Goal: Check status: Check status

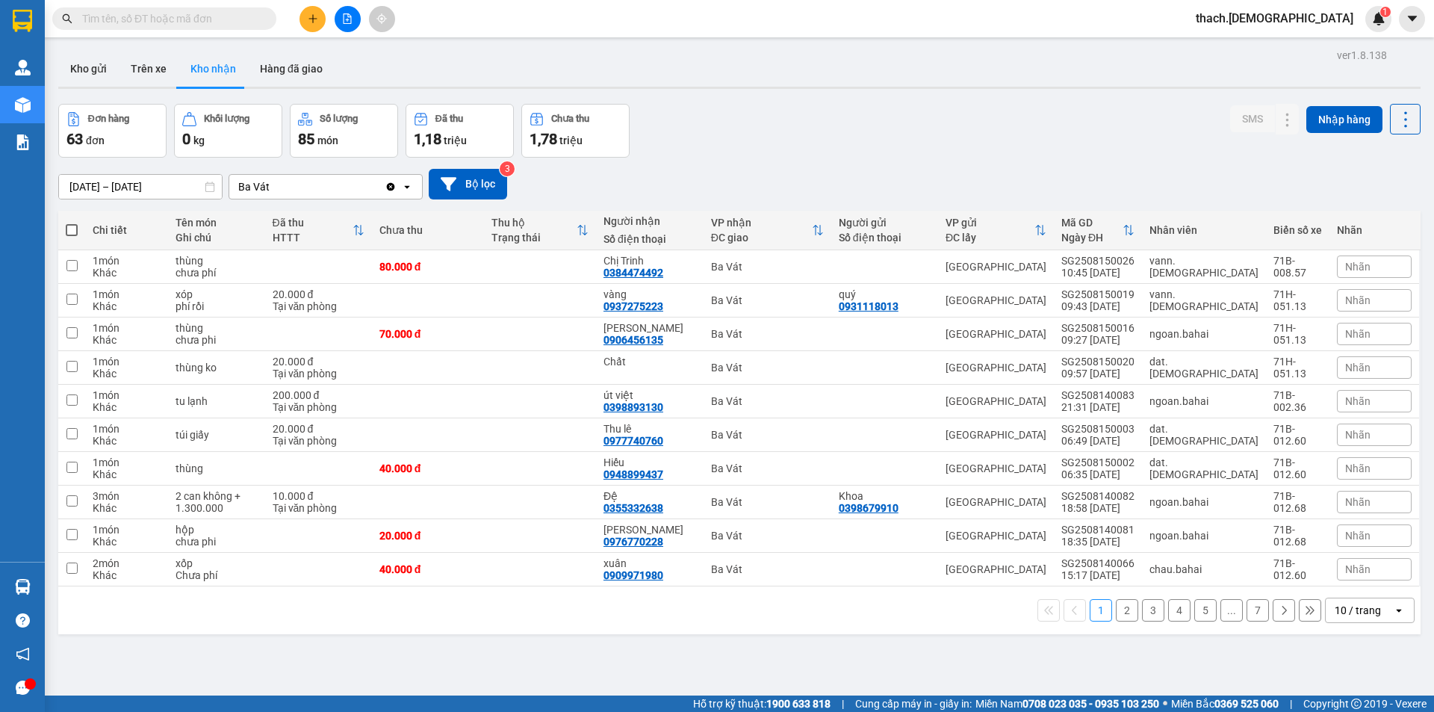
click at [81, 586] on div "1 2 3 4 5 ... 7 10 / trang open" at bounding box center [739, 610] width 1362 height 48
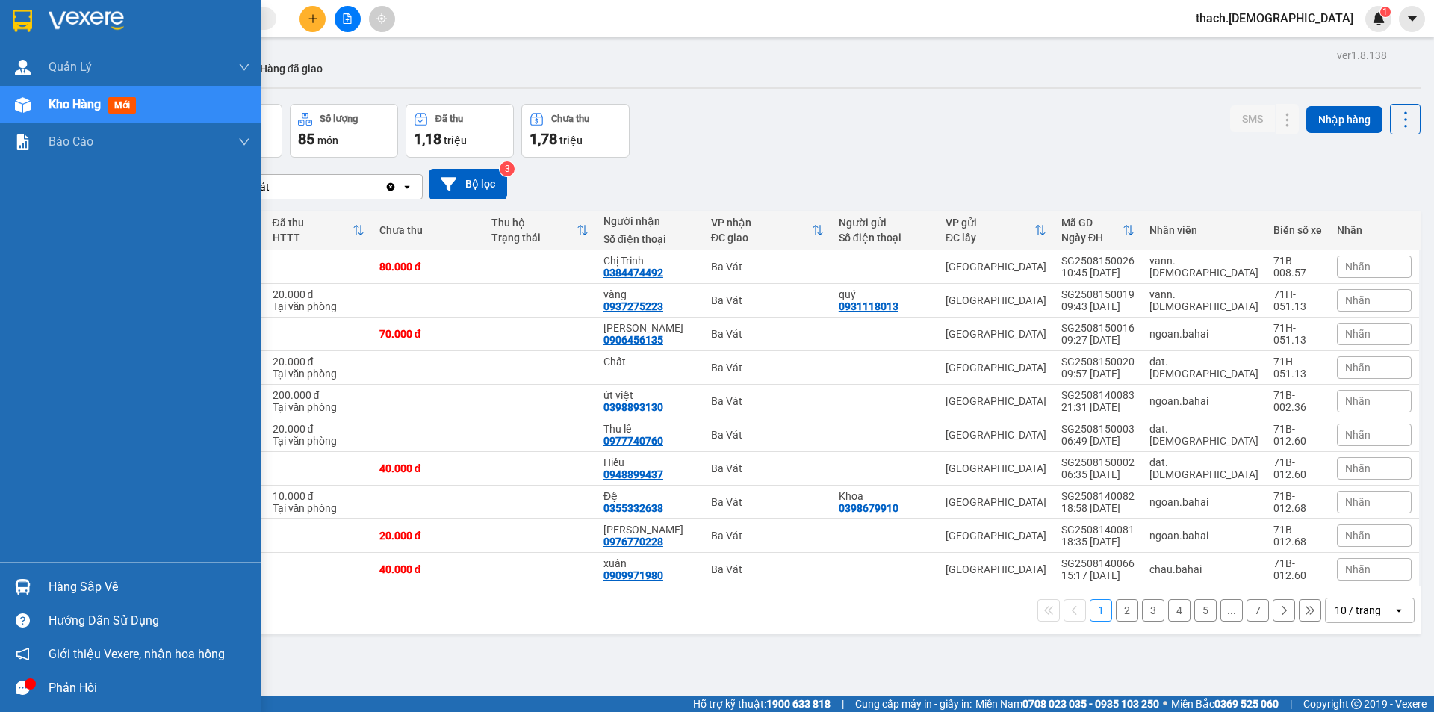
drag, startPoint x: 78, startPoint y: 585, endPoint x: 65, endPoint y: 585, distance: 13.5
click at [78, 585] on div "Hàng sắp về" at bounding box center [150, 587] width 202 height 22
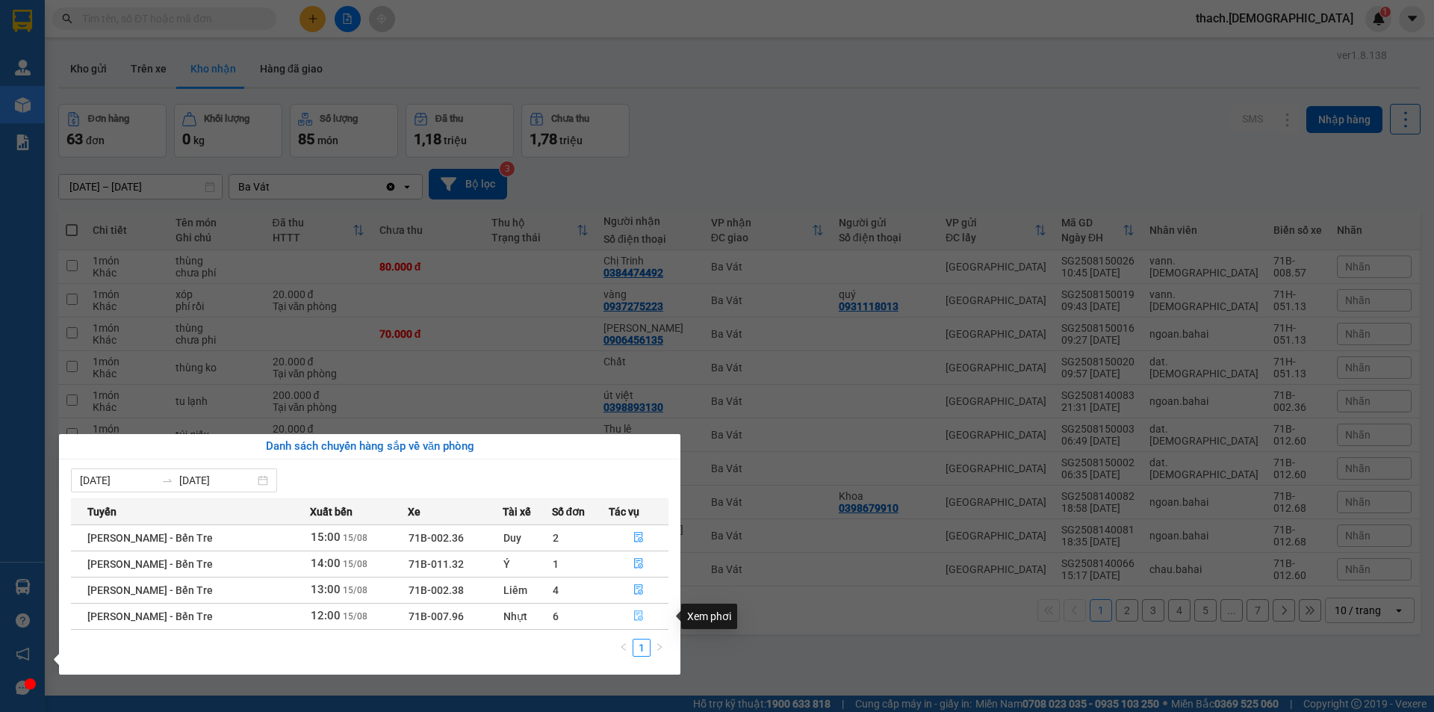
click at [638, 612] on icon "file-done" at bounding box center [638, 615] width 10 height 10
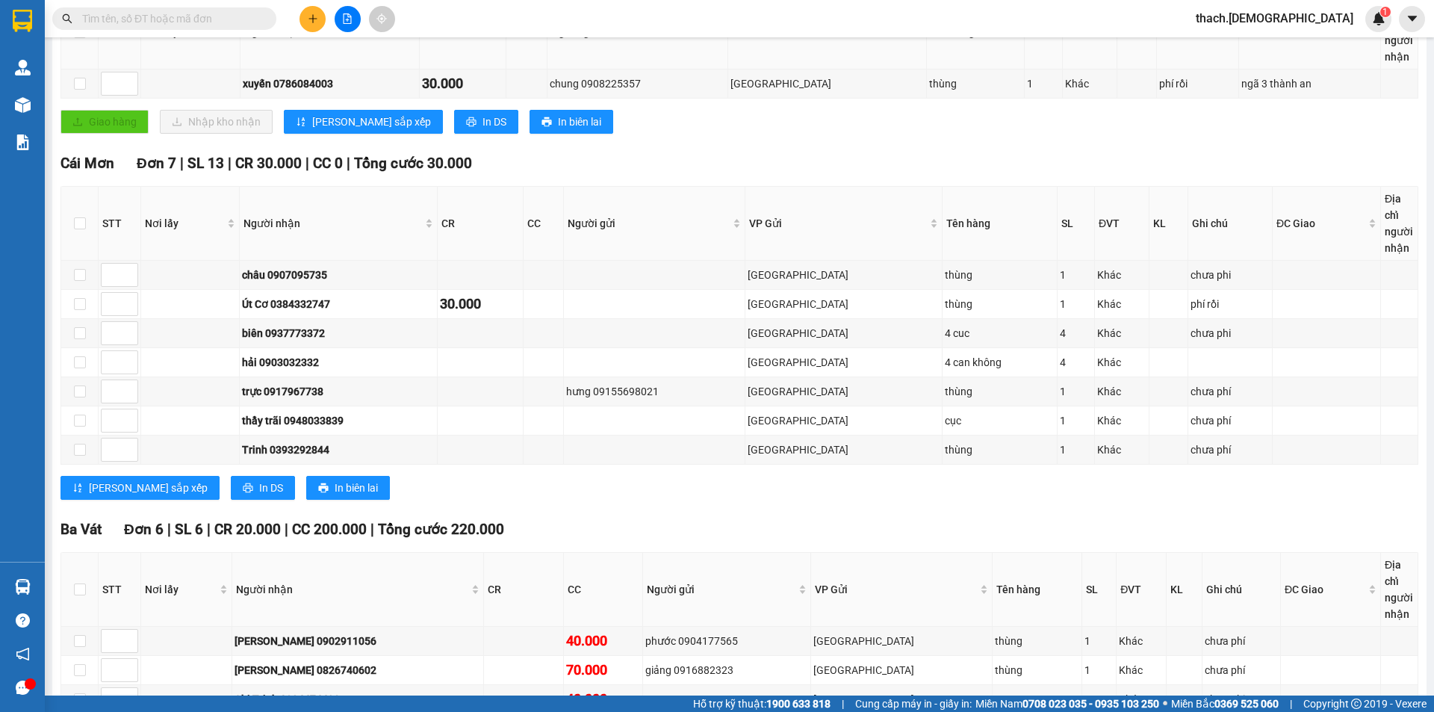
scroll to position [488, 0]
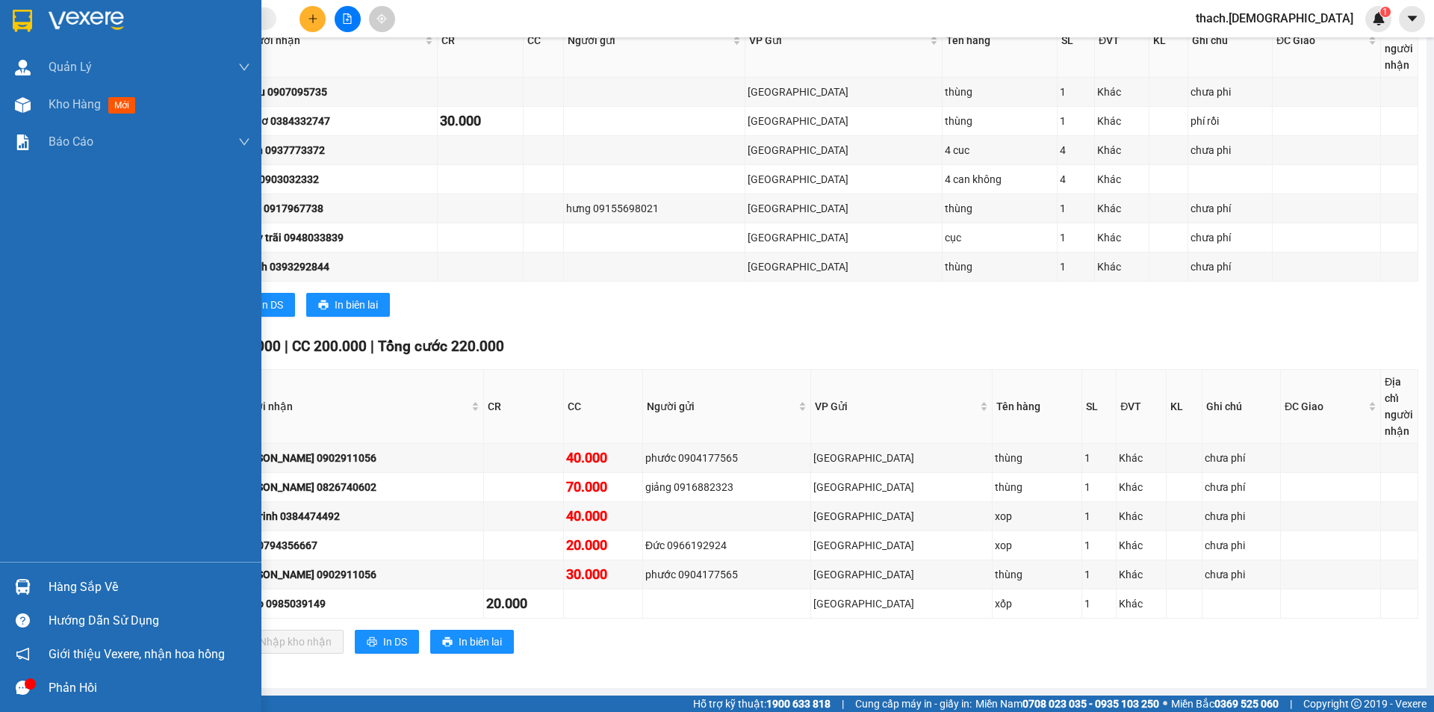
click at [74, 588] on div "Hàng sắp về" at bounding box center [150, 587] width 202 height 22
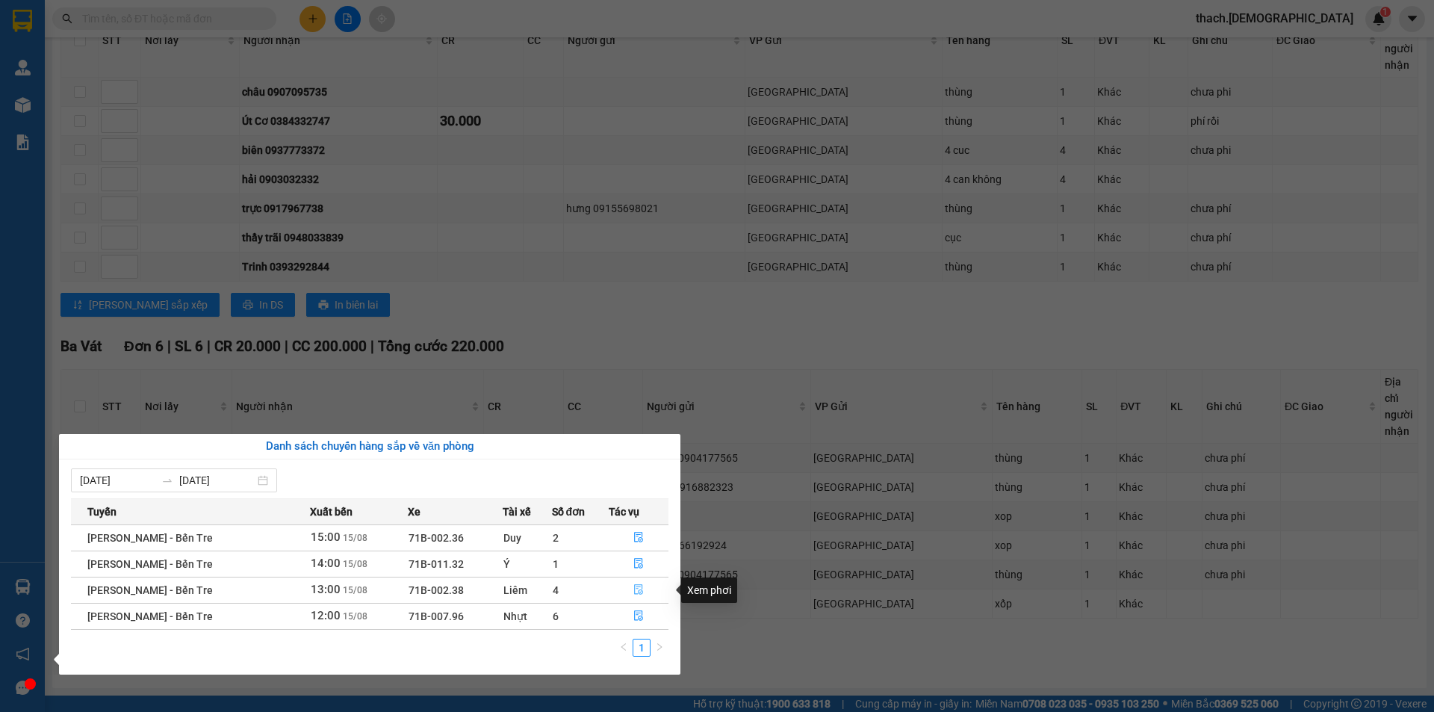
click at [637, 588] on icon "file-done" at bounding box center [638, 589] width 10 height 10
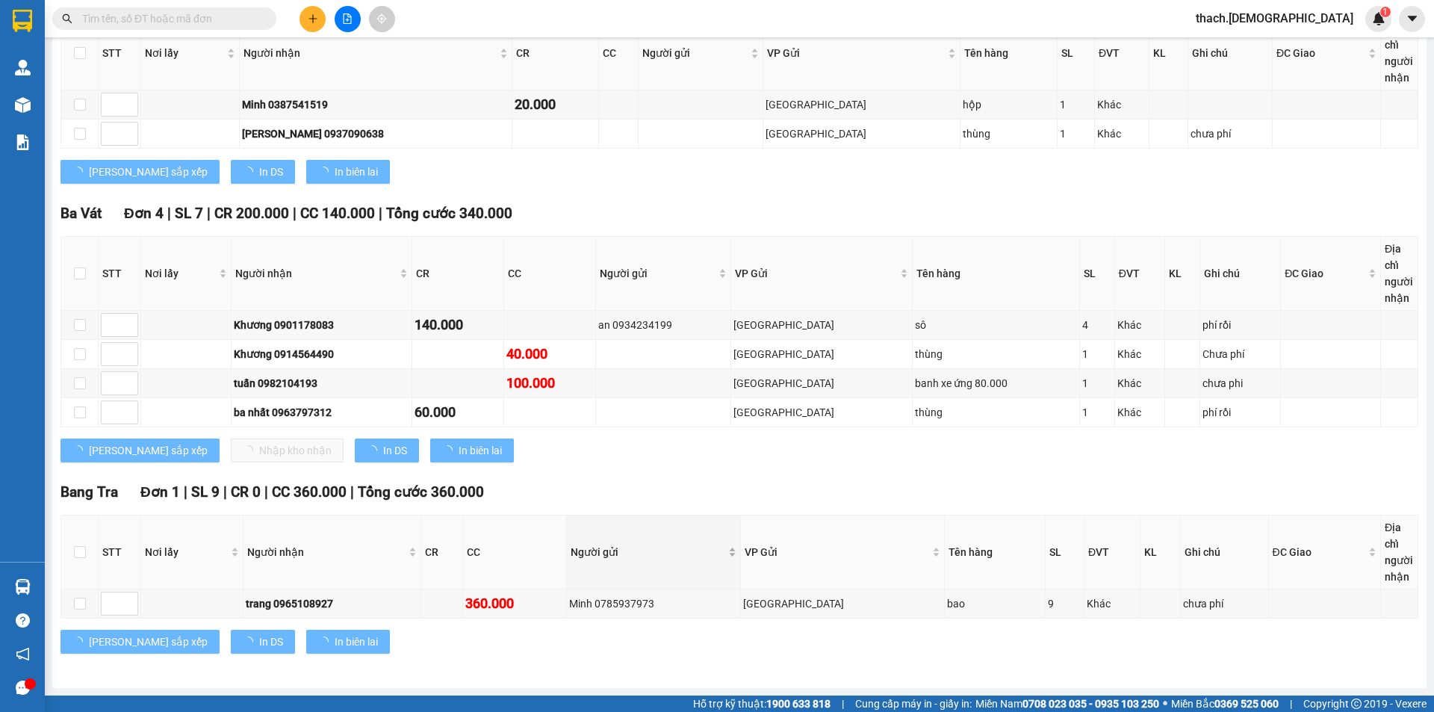
scroll to position [284, 0]
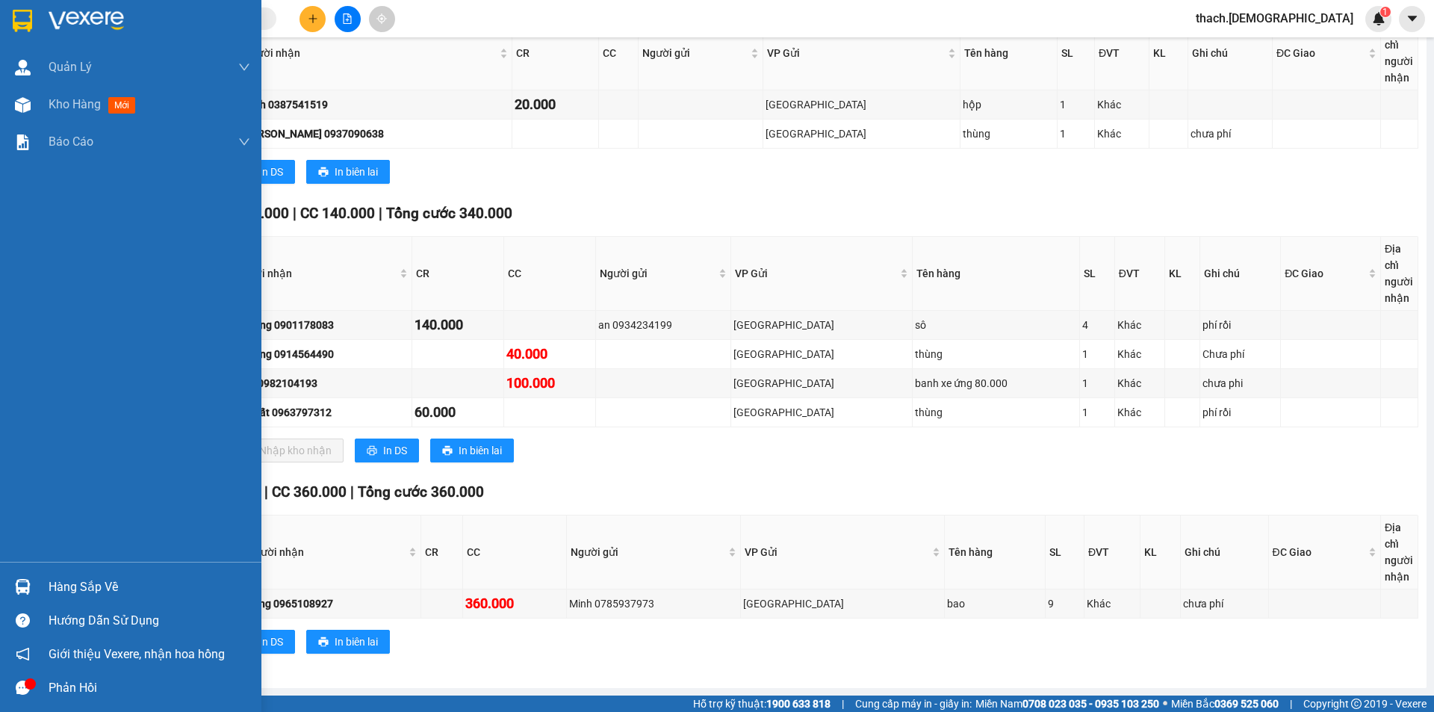
click at [78, 582] on div "Hàng sắp về" at bounding box center [150, 587] width 202 height 22
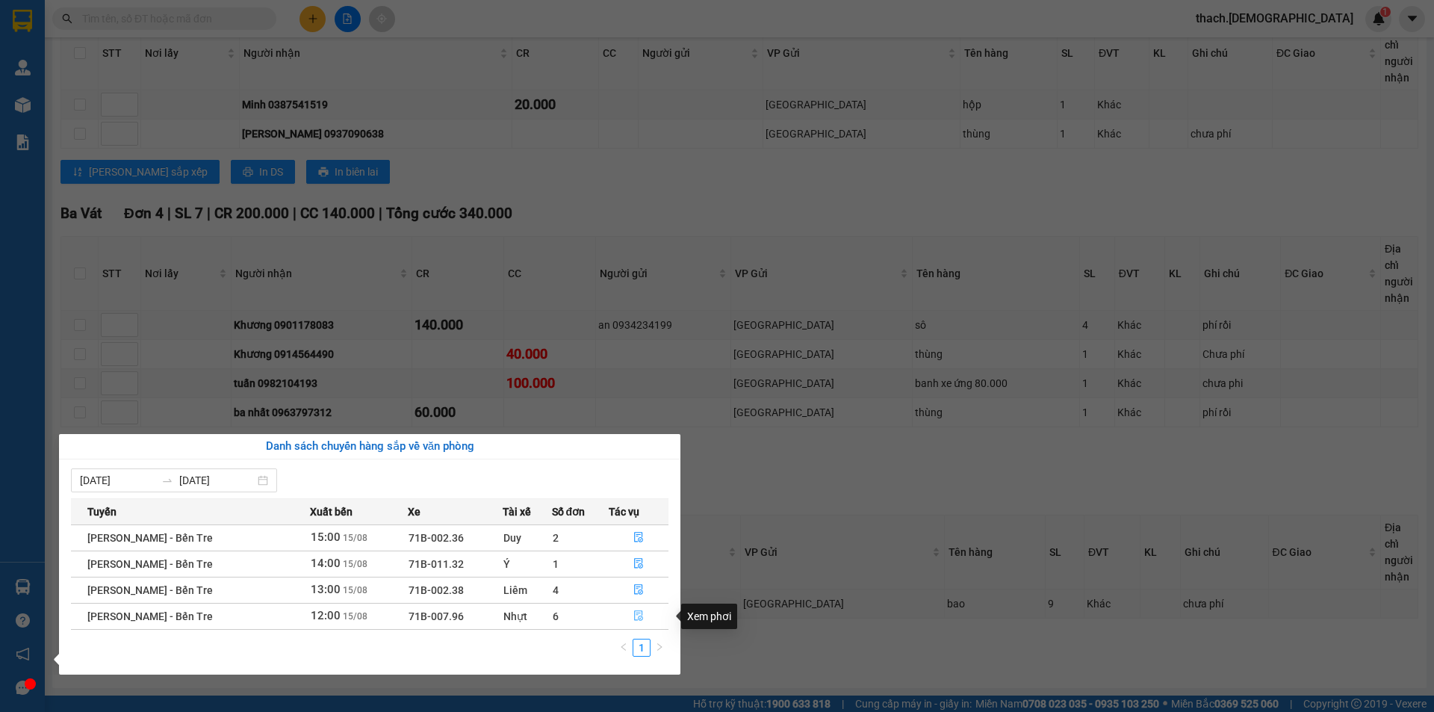
click at [637, 614] on icon "file-done" at bounding box center [638, 615] width 10 height 10
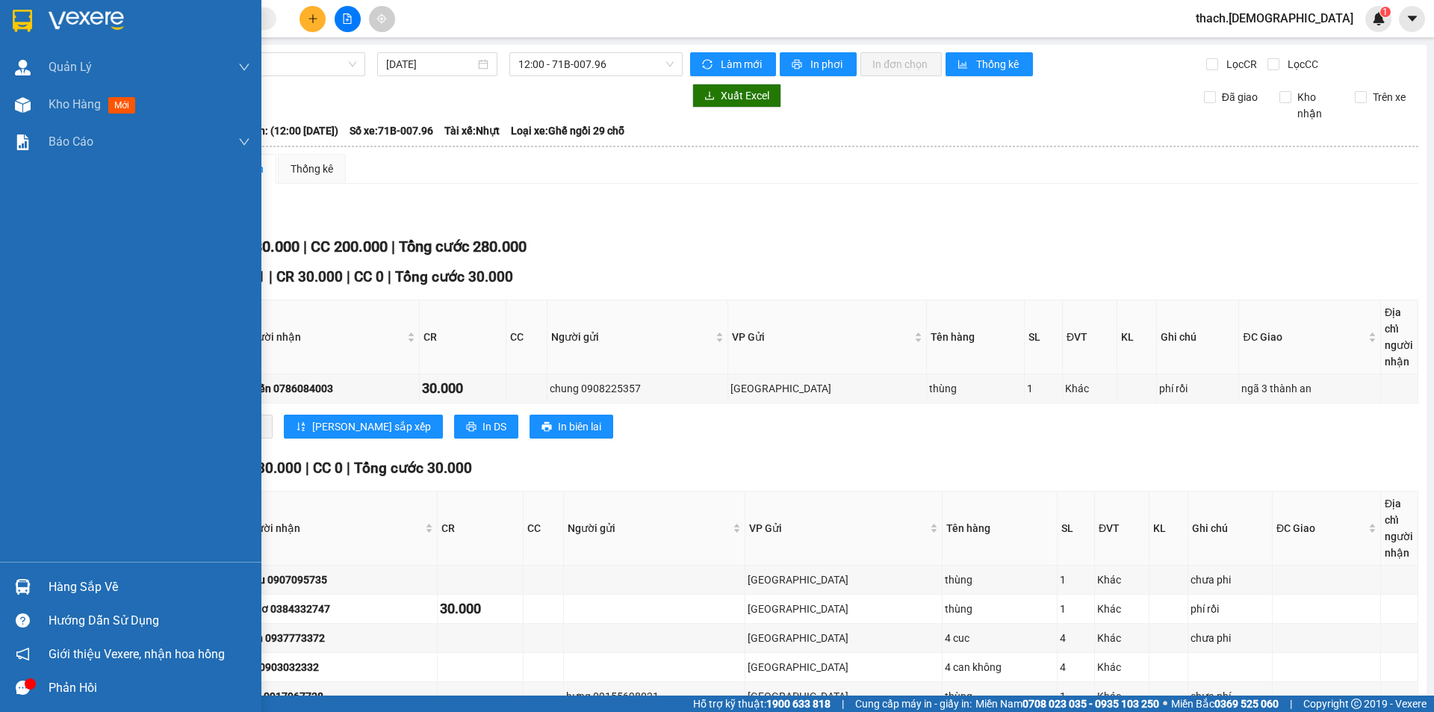
click at [83, 586] on div "Hàng sắp về" at bounding box center [150, 587] width 202 height 22
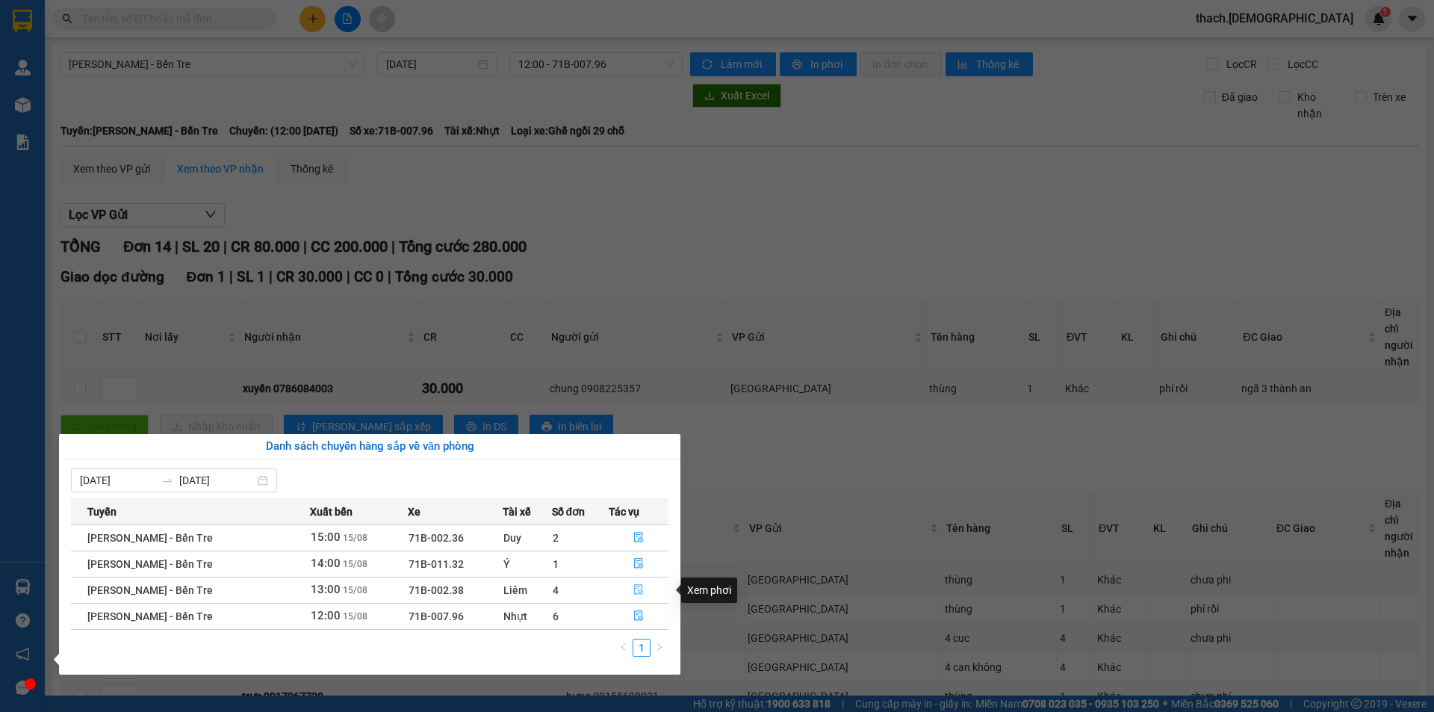
click at [638, 588] on icon "file-done" at bounding box center [638, 589] width 10 height 10
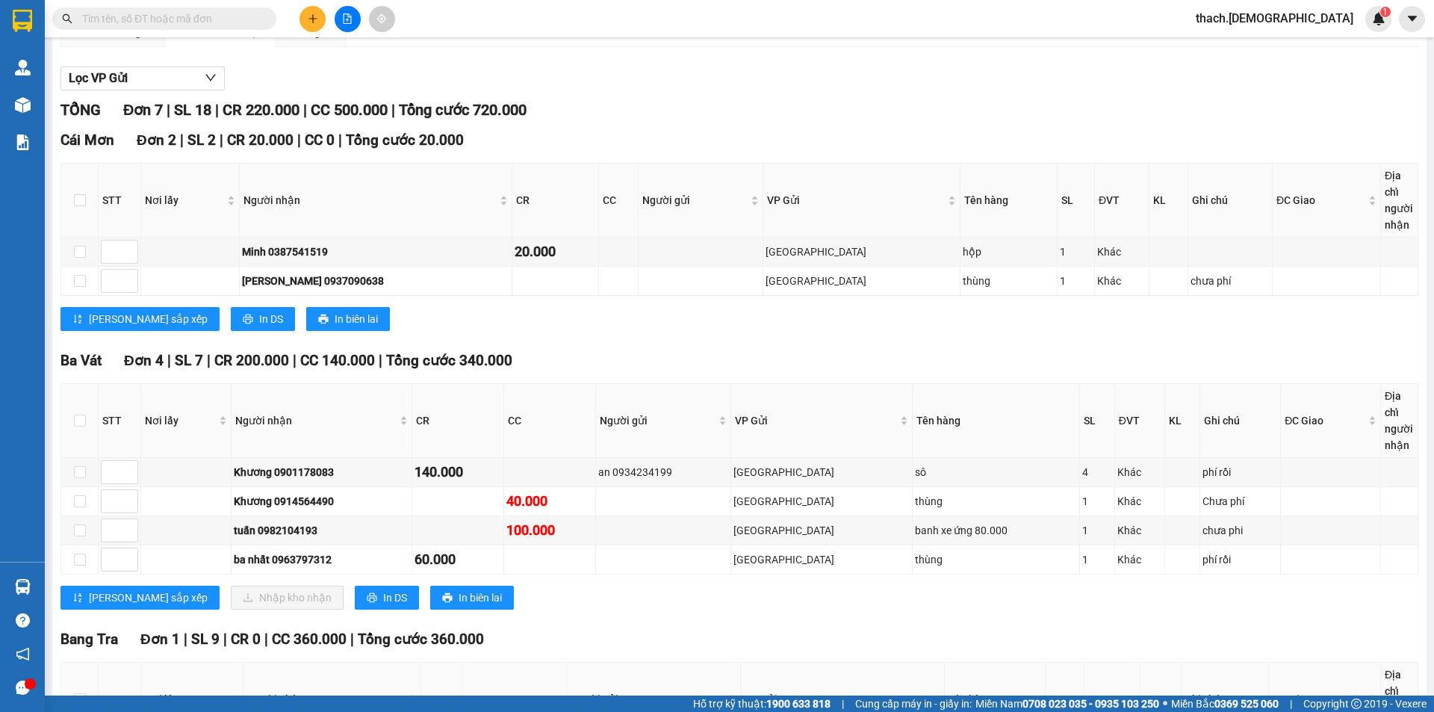
scroll to position [284, 0]
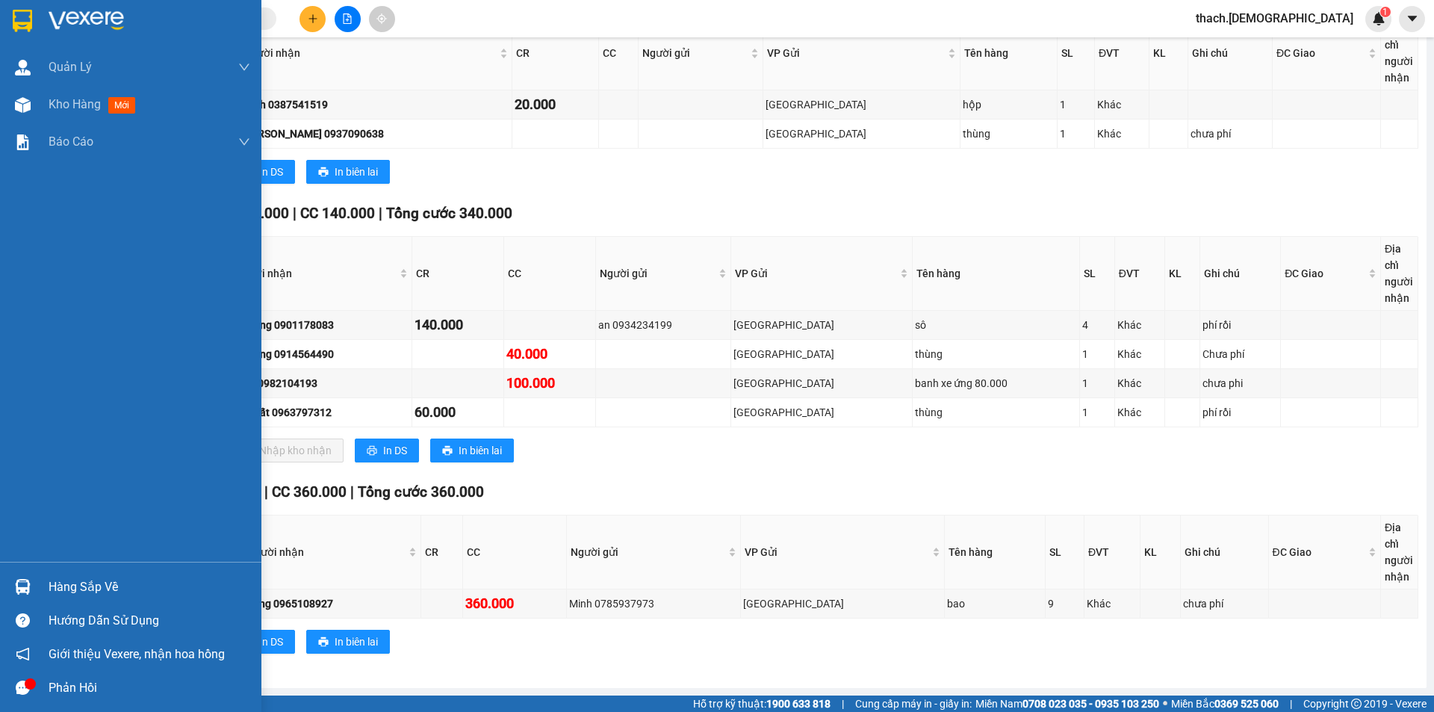
click at [81, 586] on div "Hàng sắp về" at bounding box center [150, 587] width 202 height 22
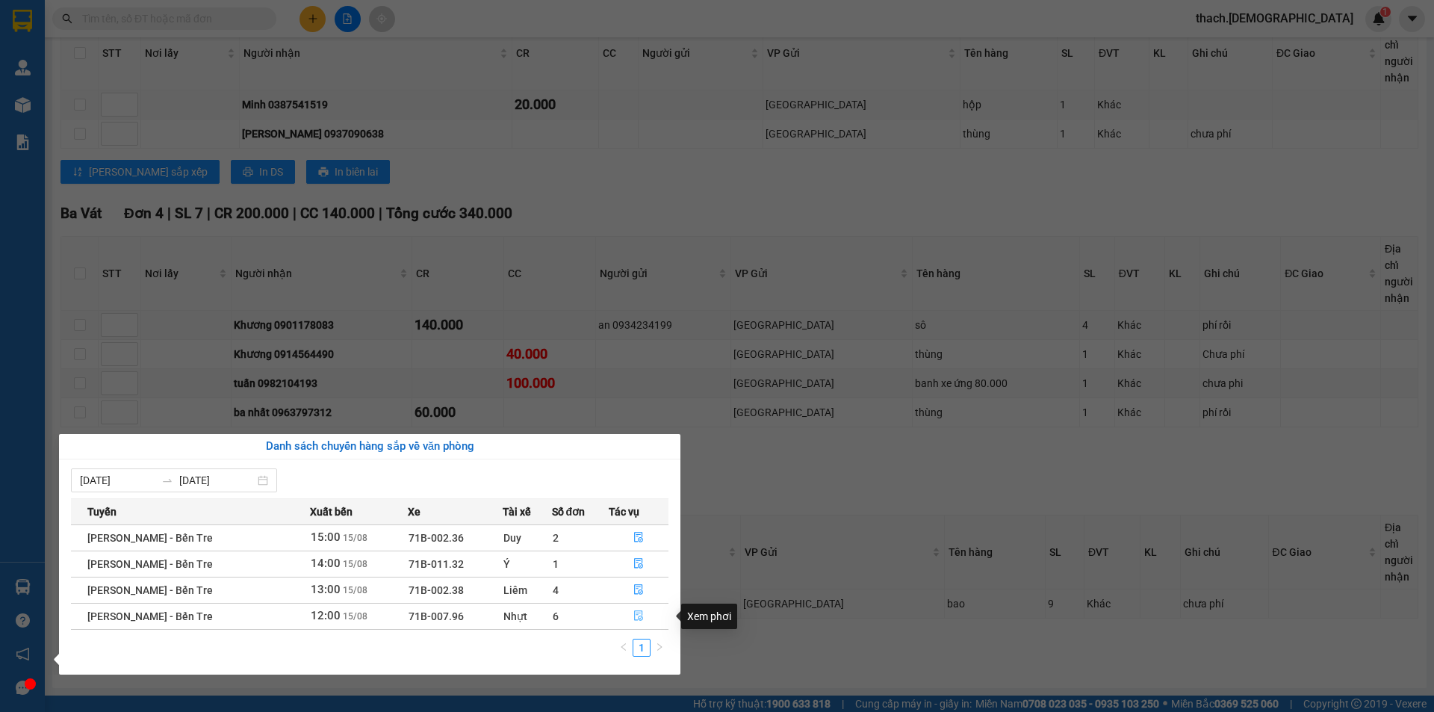
click at [639, 618] on icon "file-done" at bounding box center [638, 615] width 10 height 10
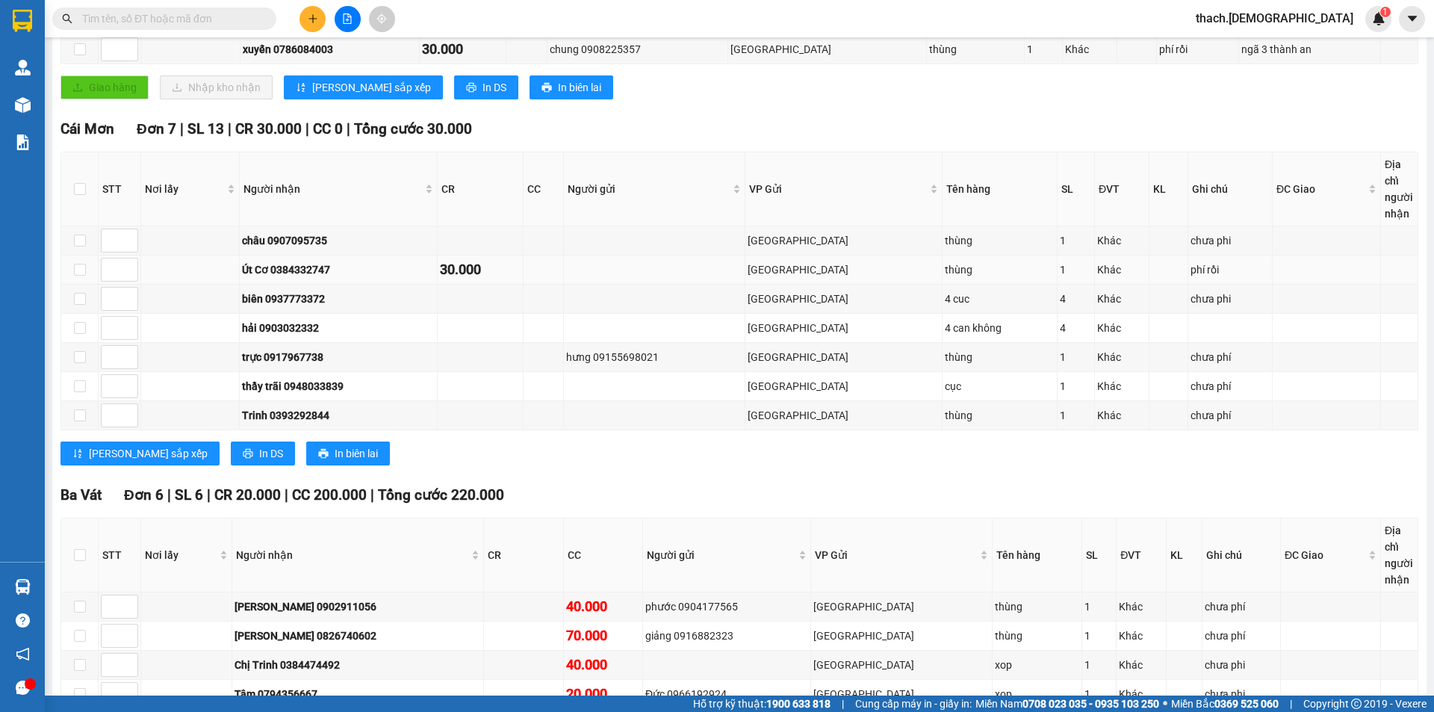
scroll to position [488, 0]
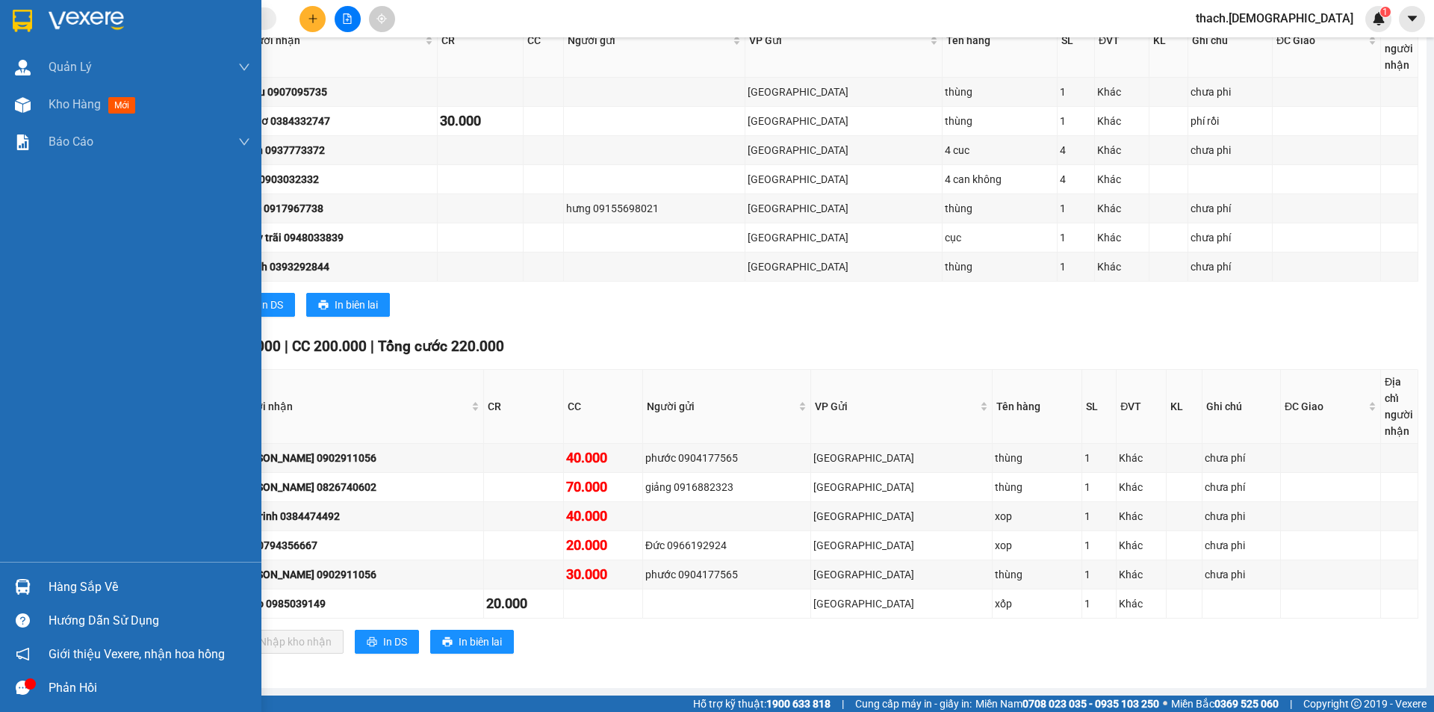
click at [83, 586] on div "Hàng sắp về" at bounding box center [150, 587] width 202 height 22
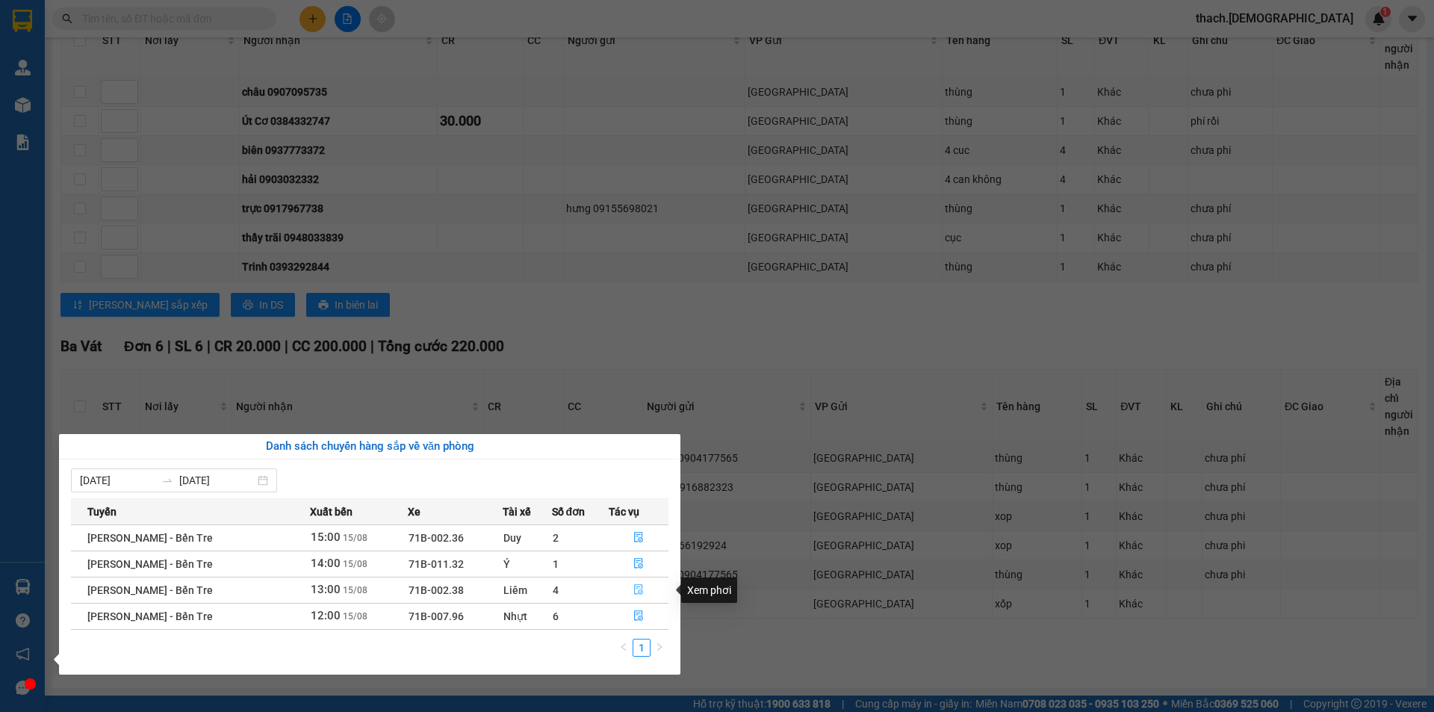
click at [637, 593] on icon "file-done" at bounding box center [638, 589] width 10 height 10
